Goal: Learn about a topic: Learn about a topic

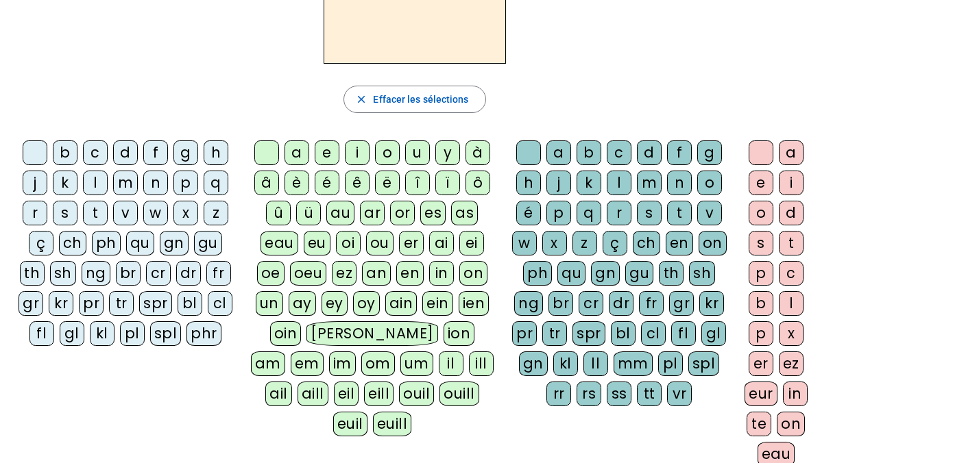
scroll to position [143, 0]
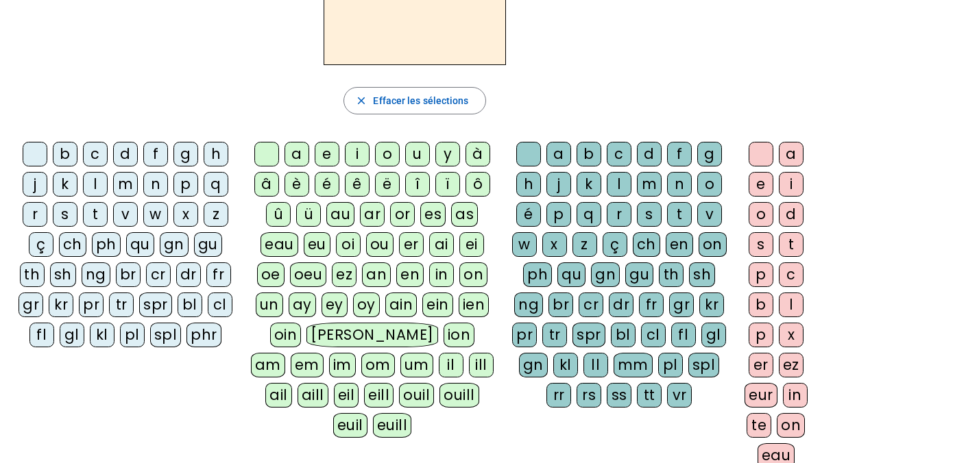
click at [129, 186] on div "m" at bounding box center [125, 184] width 25 height 25
click at [295, 152] on div "a" at bounding box center [296, 154] width 25 height 25
click at [618, 182] on div "l" at bounding box center [619, 184] width 25 height 25
click at [762, 186] on div "e" at bounding box center [761, 184] width 25 height 25
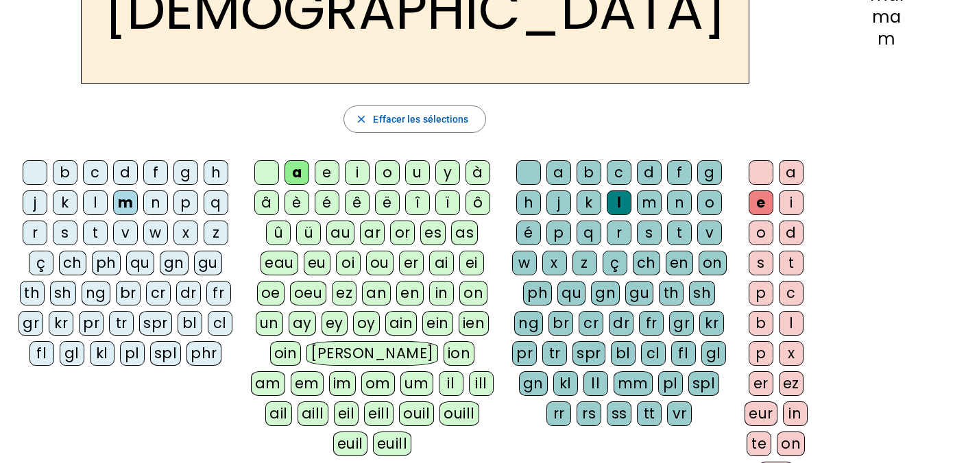
scroll to position [126, 0]
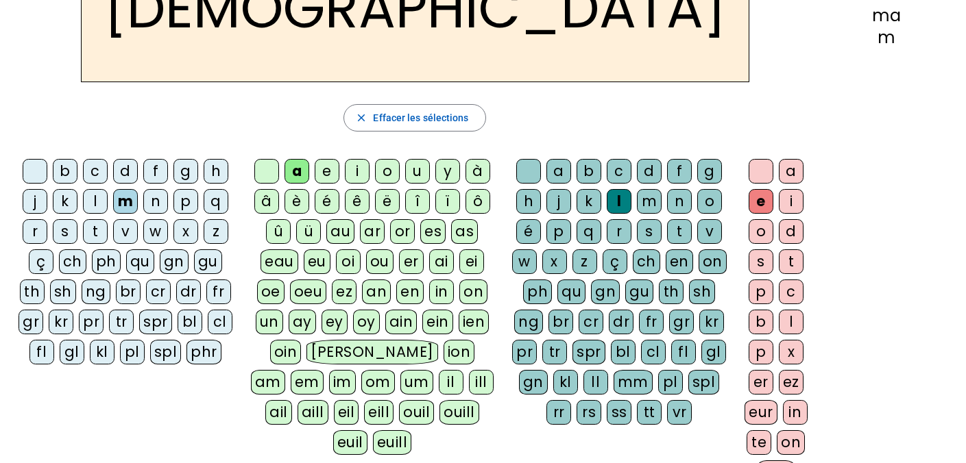
click at [68, 231] on div "s" at bounding box center [65, 231] width 25 height 25
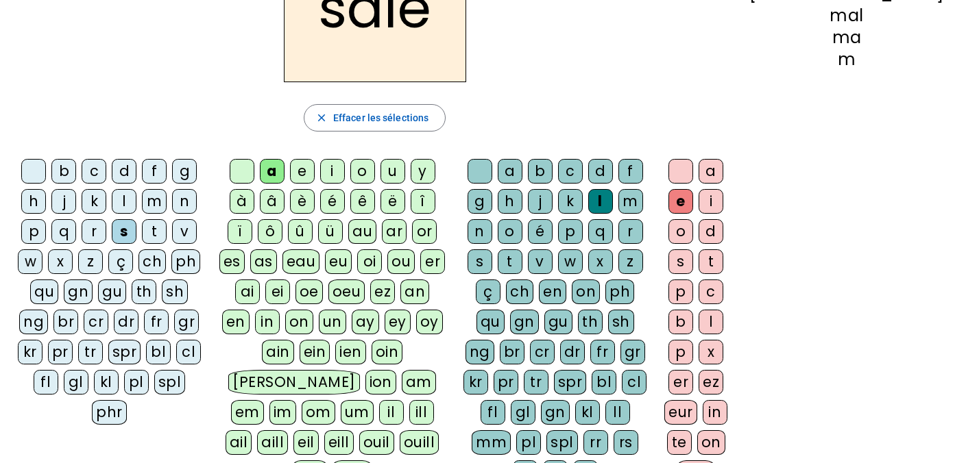
click at [46, 219] on div "p" at bounding box center [33, 231] width 25 height 25
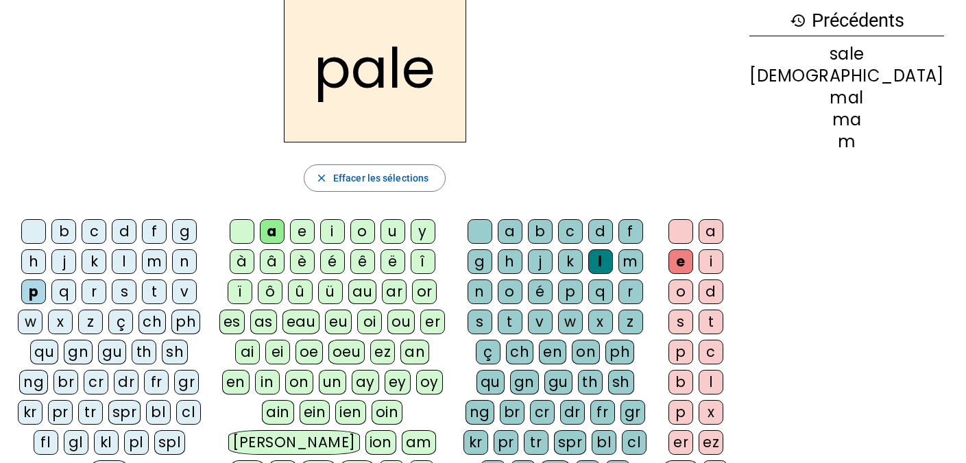
scroll to position [0, 0]
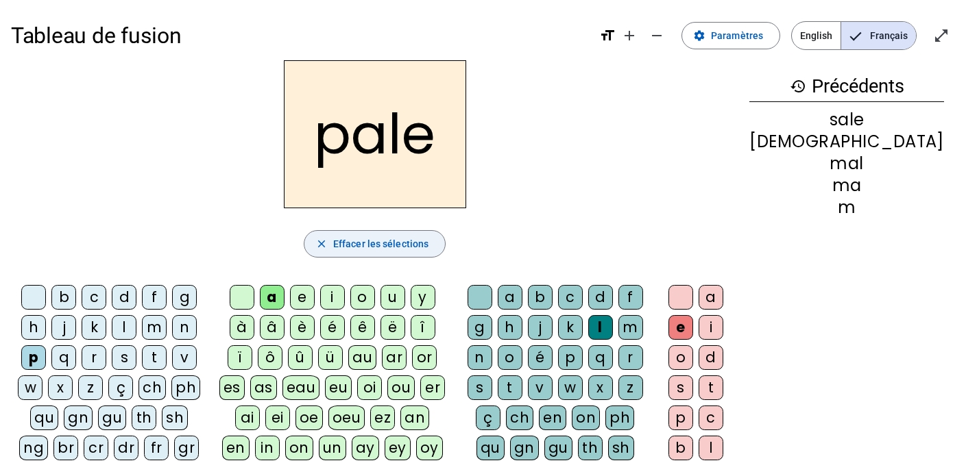
click at [428, 243] on span "Effacer les sélections" at bounding box center [380, 244] width 95 height 16
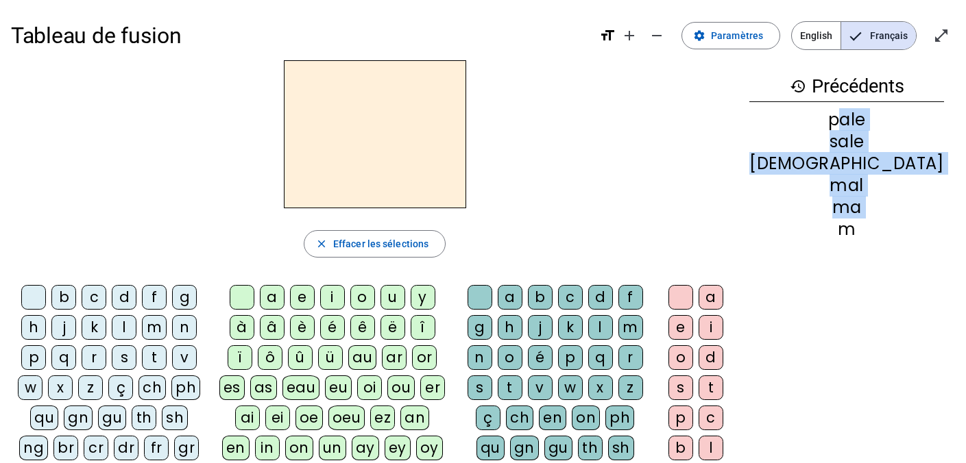
drag, startPoint x: 860, startPoint y: 121, endPoint x: 880, endPoint y: 235, distance: 115.5
click at [880, 235] on div "pale sale [DEMOGRAPHIC_DATA] mal ma m" at bounding box center [846, 175] width 195 height 126
click at [925, 206] on div "ma" at bounding box center [846, 207] width 195 height 16
drag, startPoint x: 874, startPoint y: 230, endPoint x: 858, endPoint y: 121, distance: 109.5
click at [858, 121] on div "pale sale [DEMOGRAPHIC_DATA] mal ma m" at bounding box center [846, 175] width 195 height 126
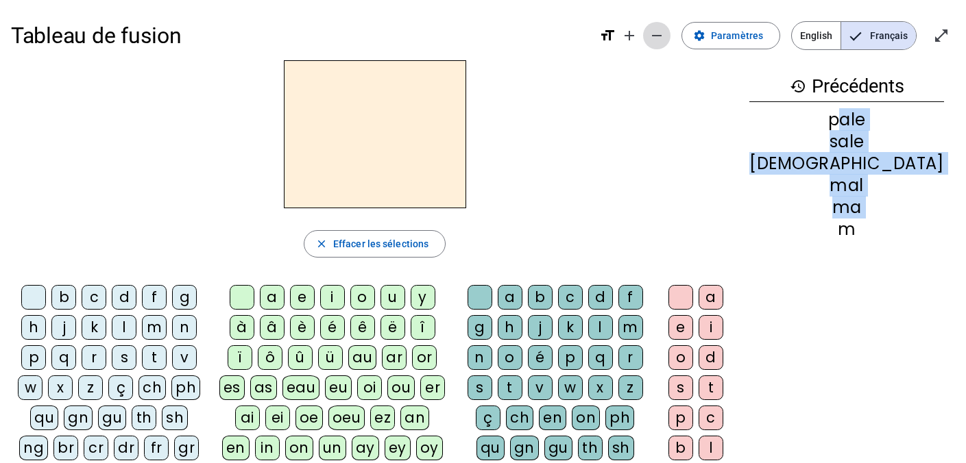
click at [659, 34] on mat-icon "remove" at bounding box center [656, 35] width 16 height 16
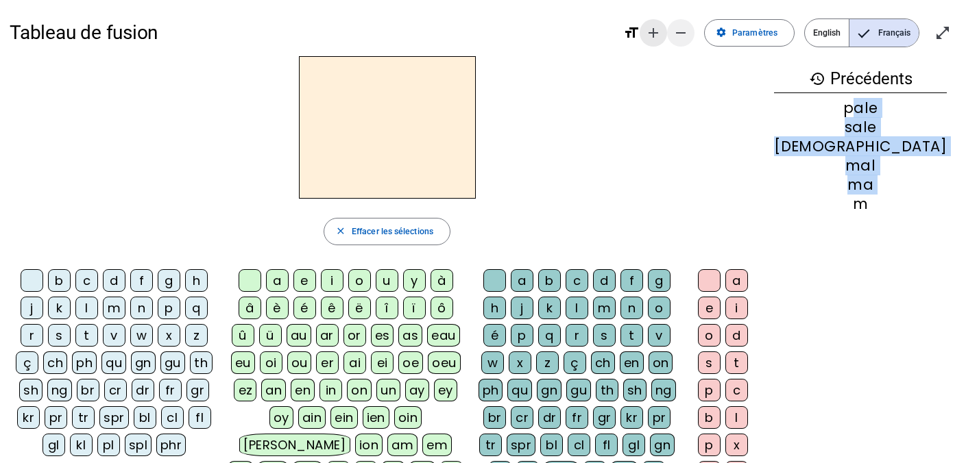
click at [659, 34] on mat-icon "add" at bounding box center [653, 33] width 16 height 16
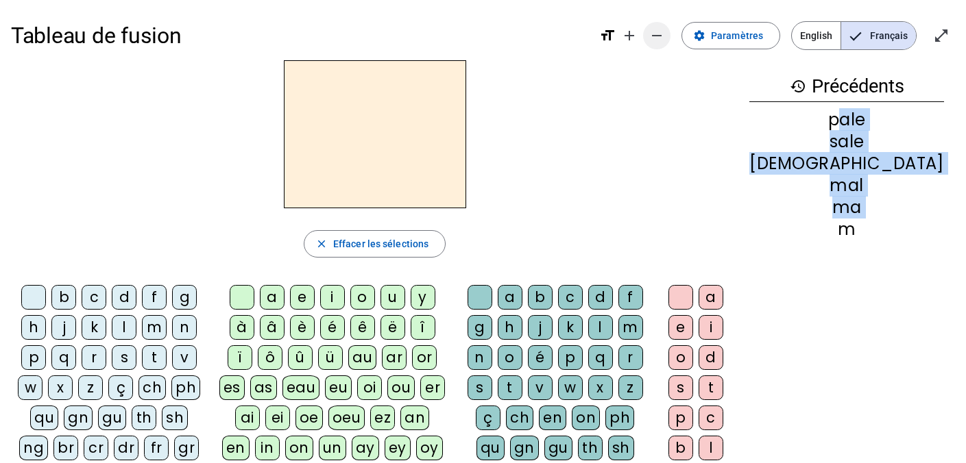
click at [659, 34] on mat-icon "remove" at bounding box center [656, 35] width 16 height 16
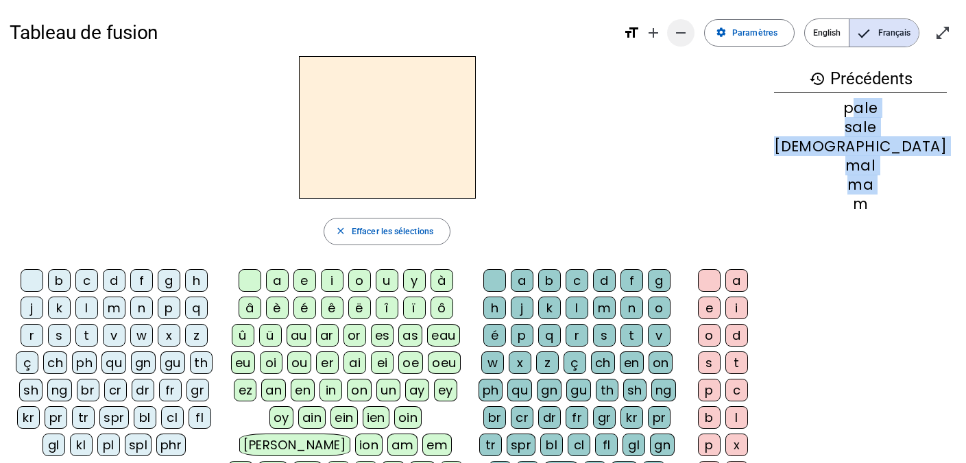
click at [659, 34] on mat-icon "add" at bounding box center [653, 33] width 16 height 16
